Goal: Task Accomplishment & Management: Manage account settings

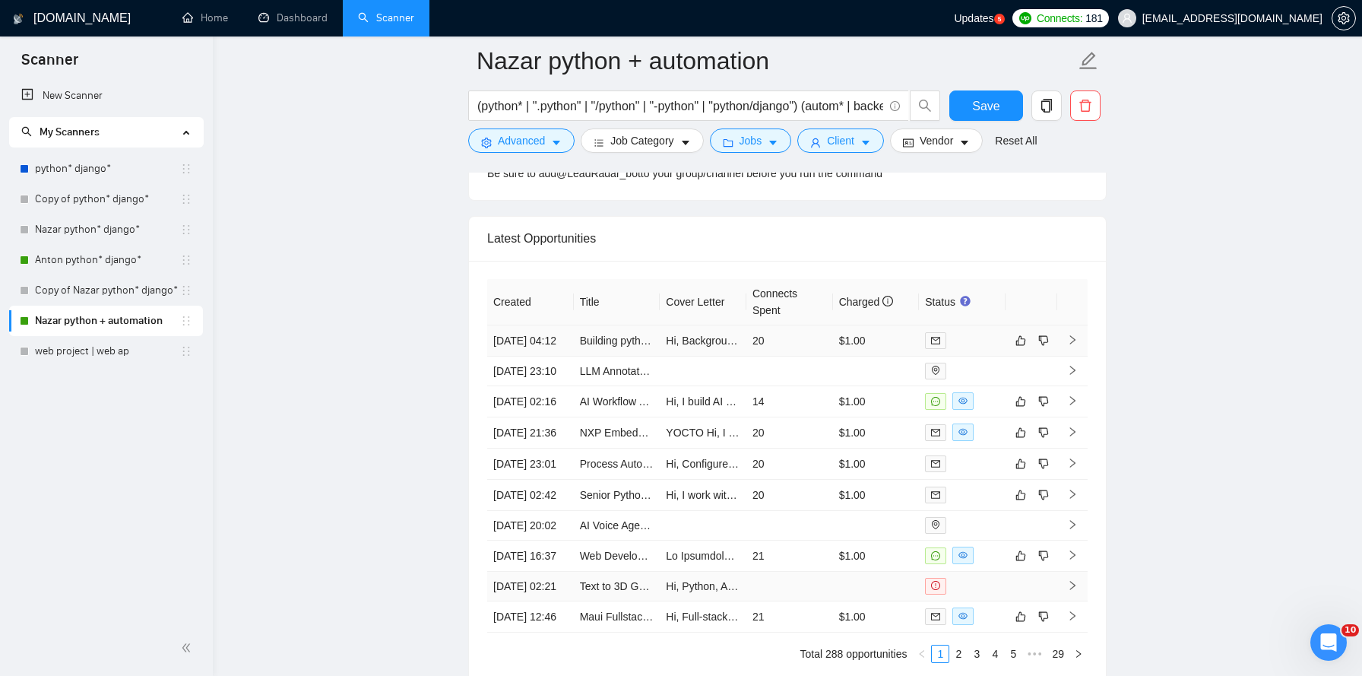
scroll to position [3898, 0]
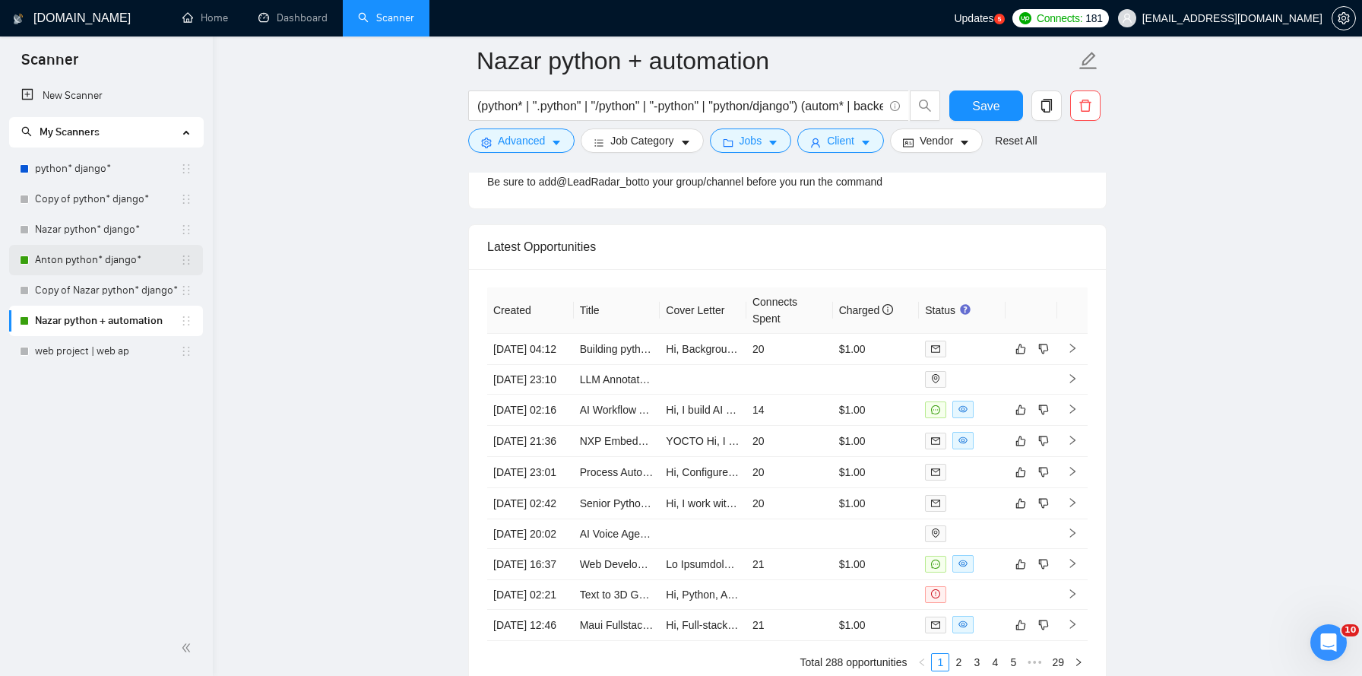
click at [128, 258] on link "Anton python* django*" at bounding box center [107, 260] width 145 height 30
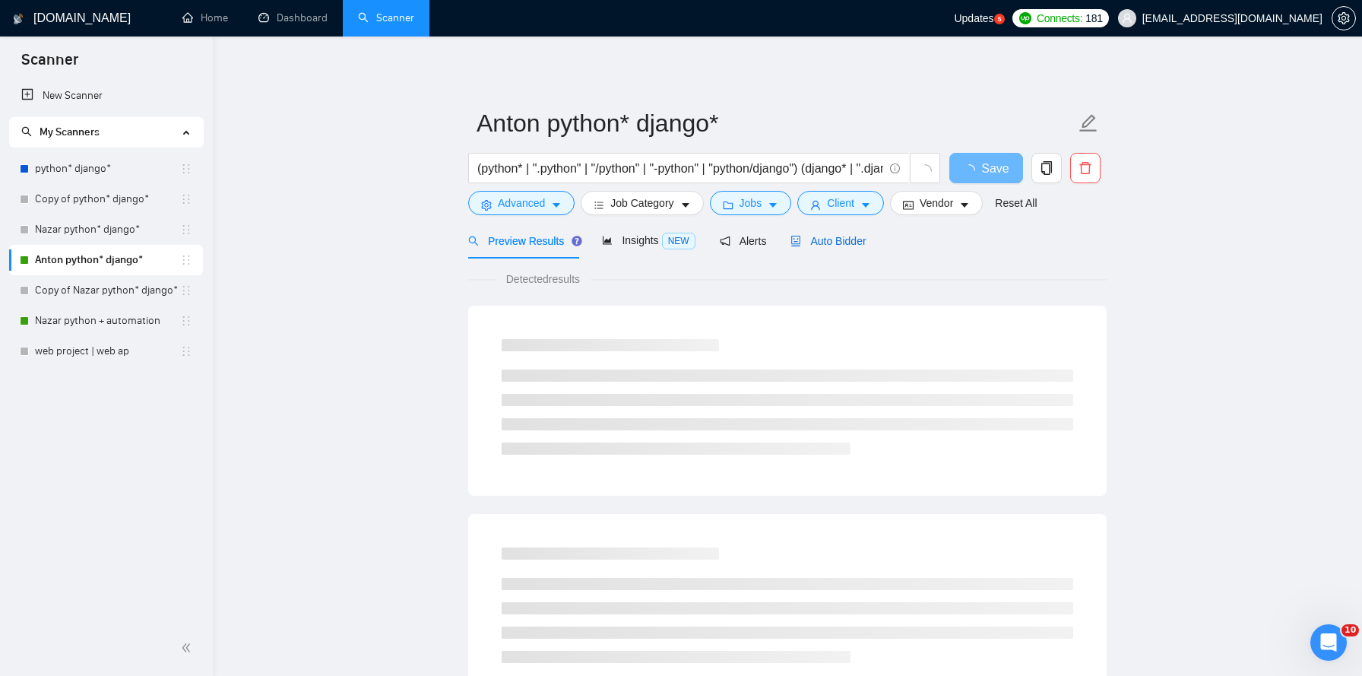
click at [843, 244] on span "Auto Bidder" at bounding box center [827, 241] width 75 height 12
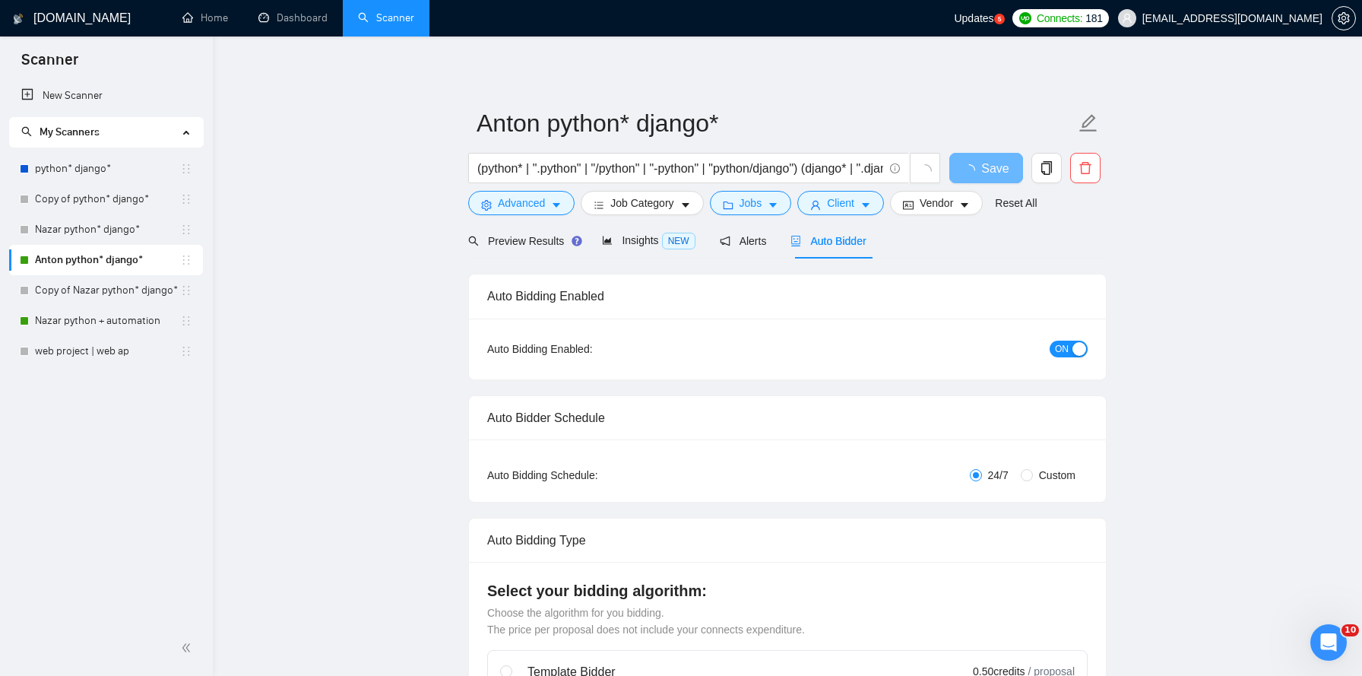
checkbox input "true"
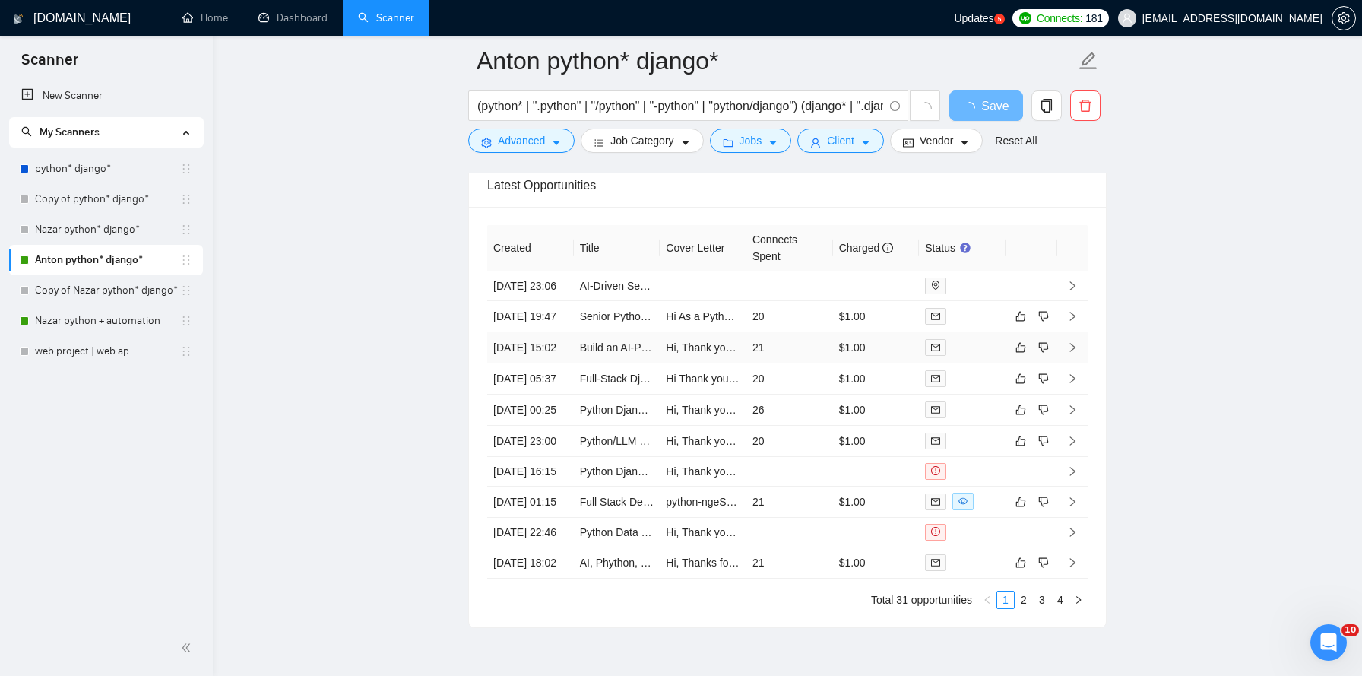
scroll to position [3784, 0]
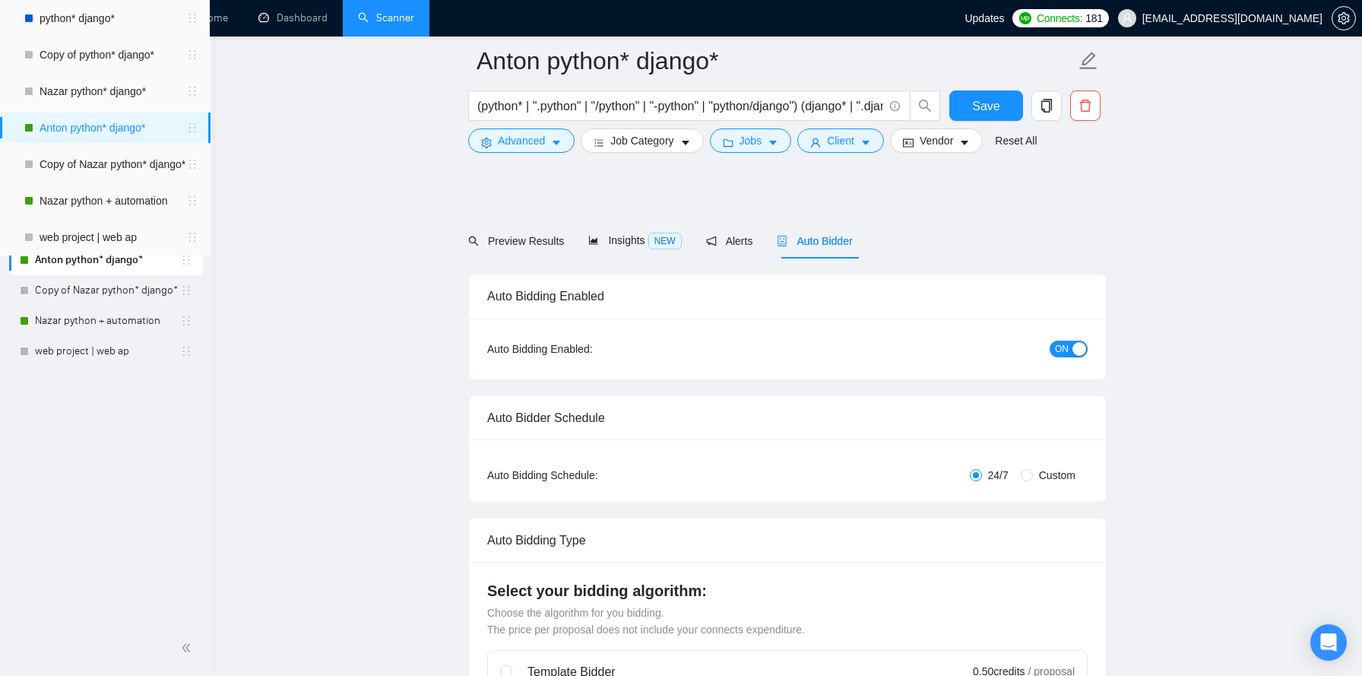
checkbox input "true"
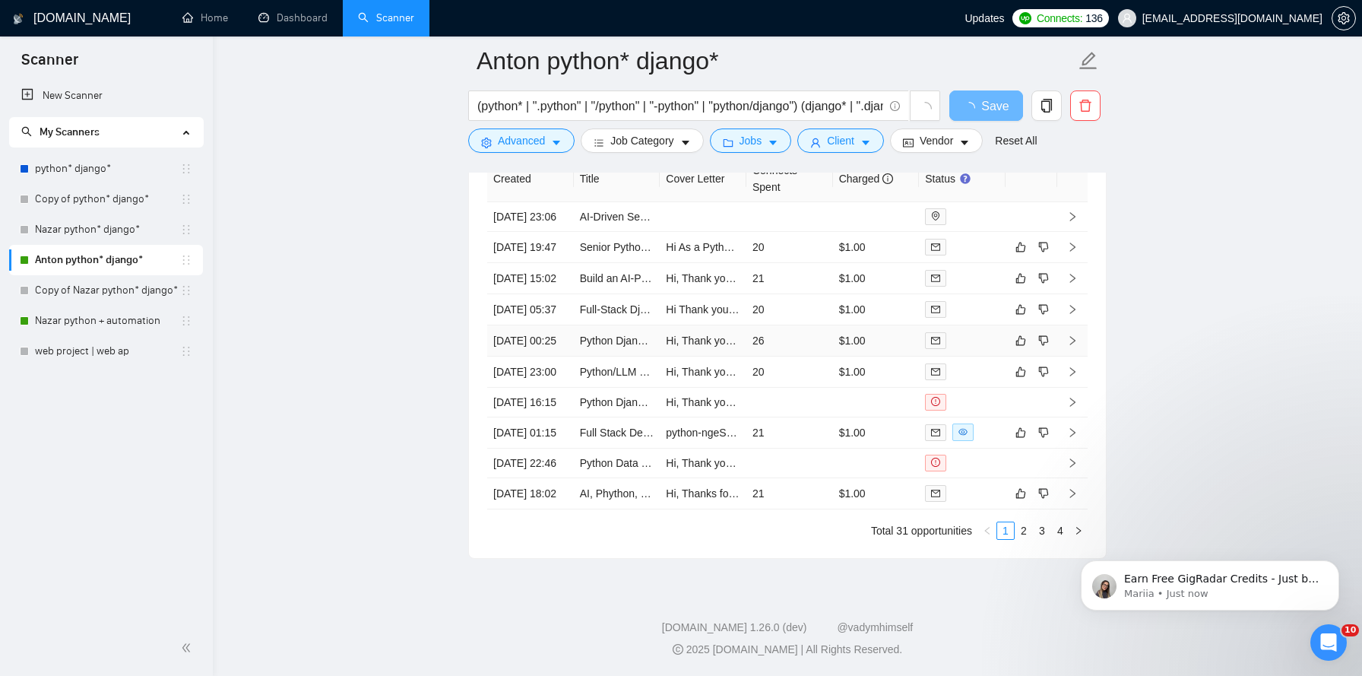
scroll to position [3927, 0]
click at [116, 327] on link "Nazar python + automation" at bounding box center [107, 321] width 145 height 30
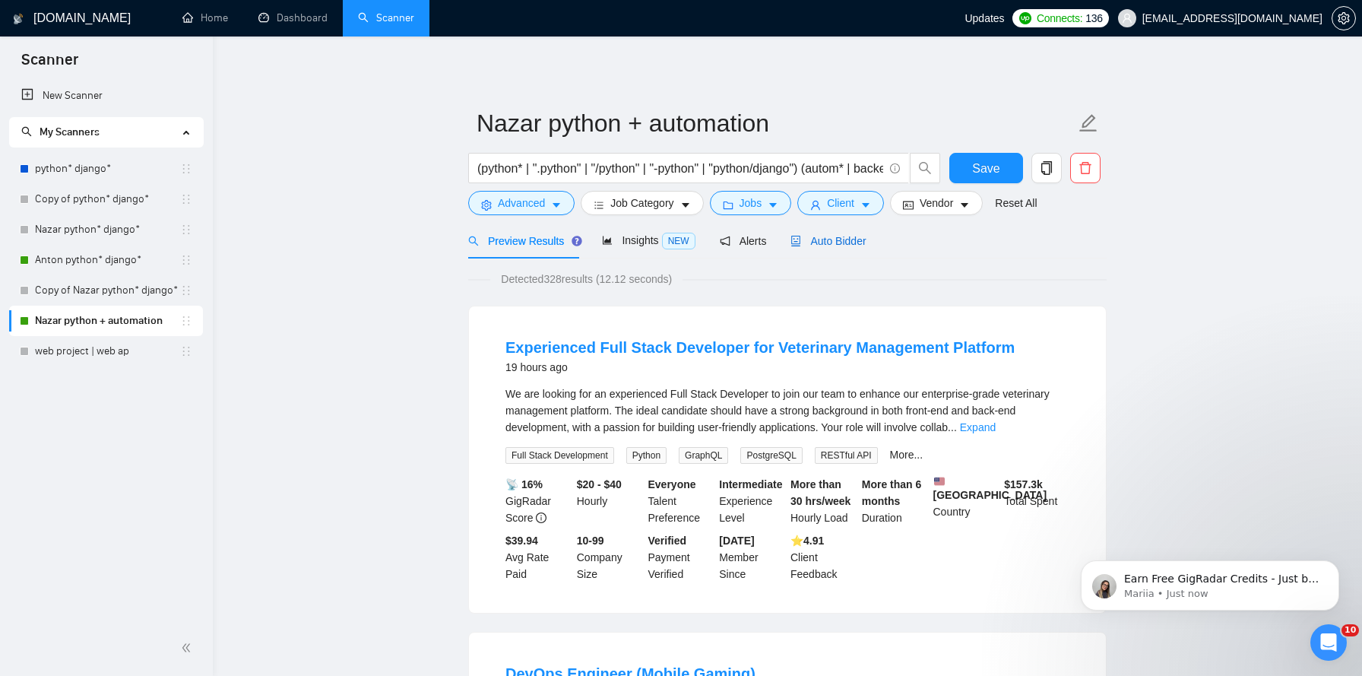
click at [857, 240] on span "Auto Bidder" at bounding box center [827, 241] width 75 height 12
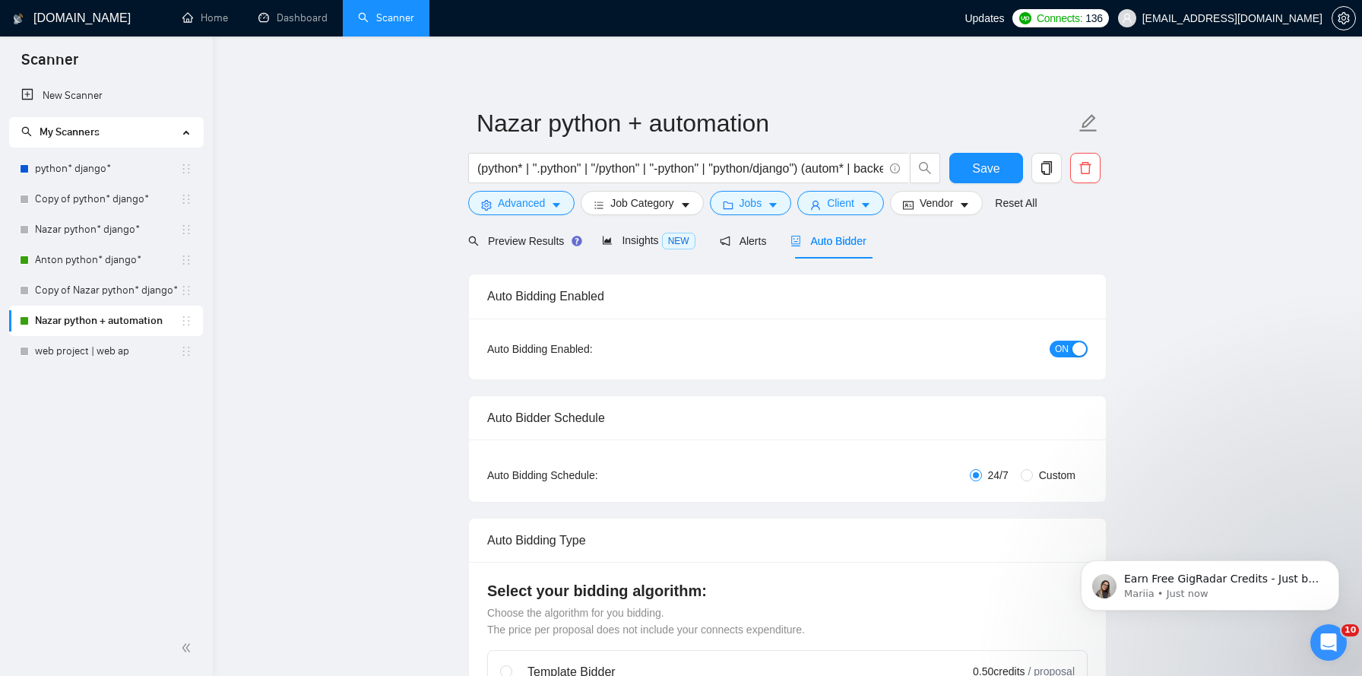
checkbox input "true"
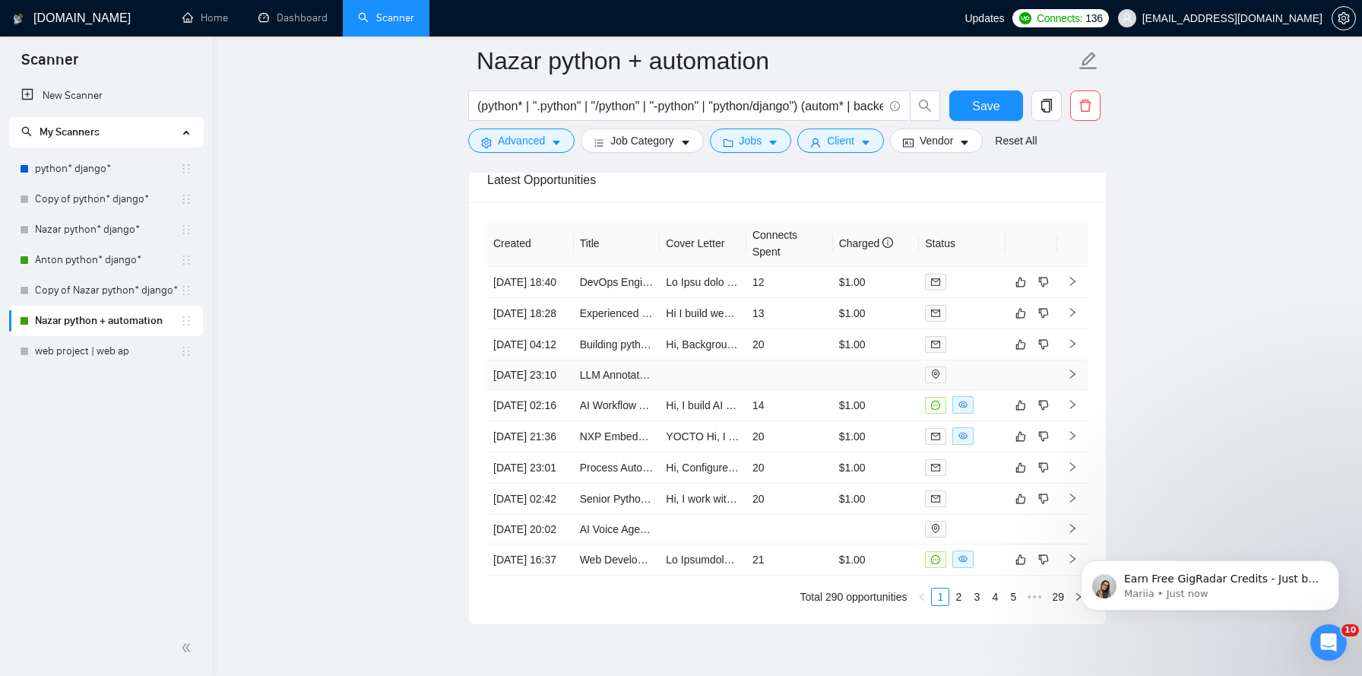
scroll to position [3963, 0]
